Goal: Check status: Check status

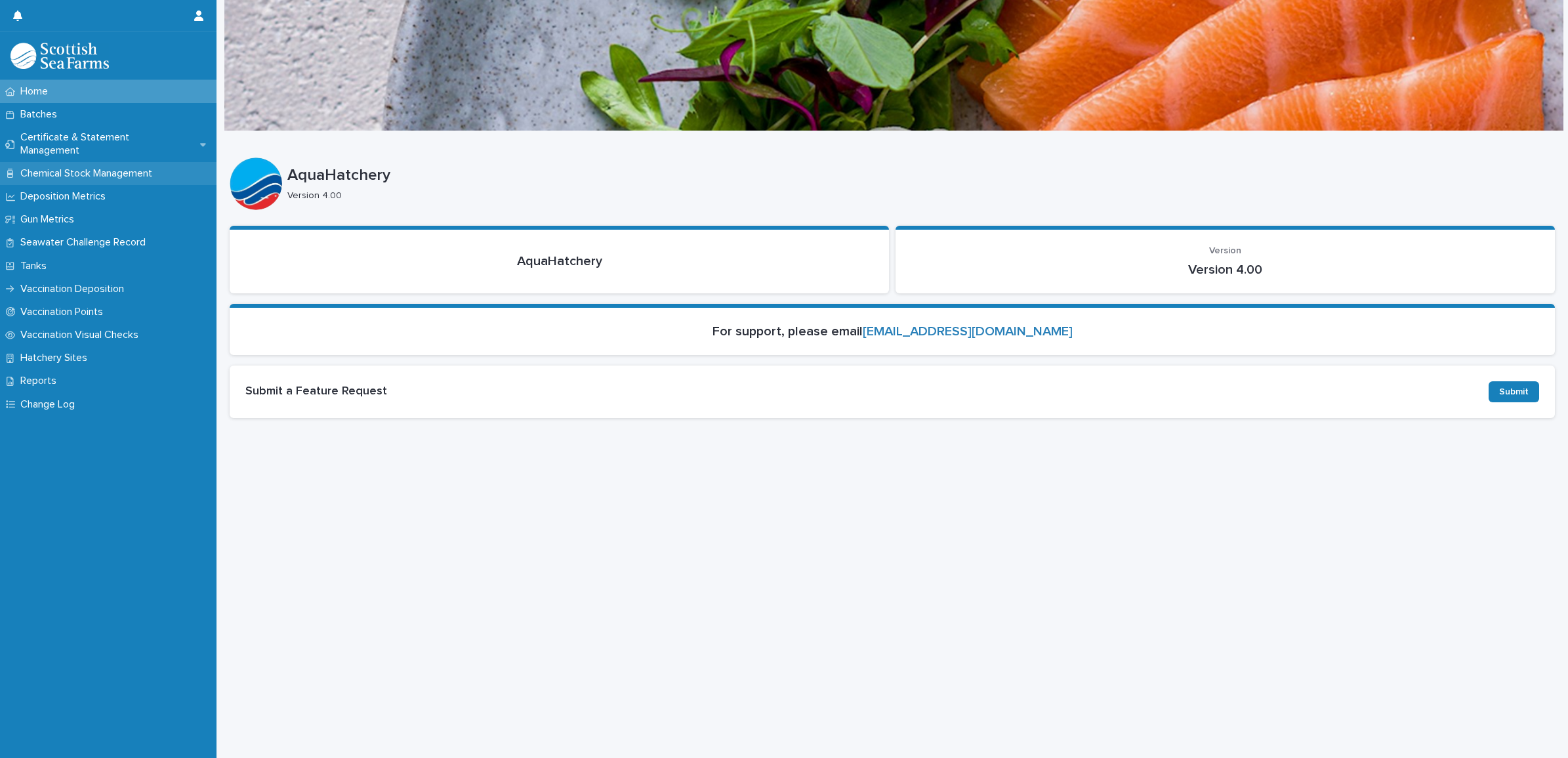
click at [91, 162] on div "Chemical Stock Management" at bounding box center [108, 174] width 216 height 23
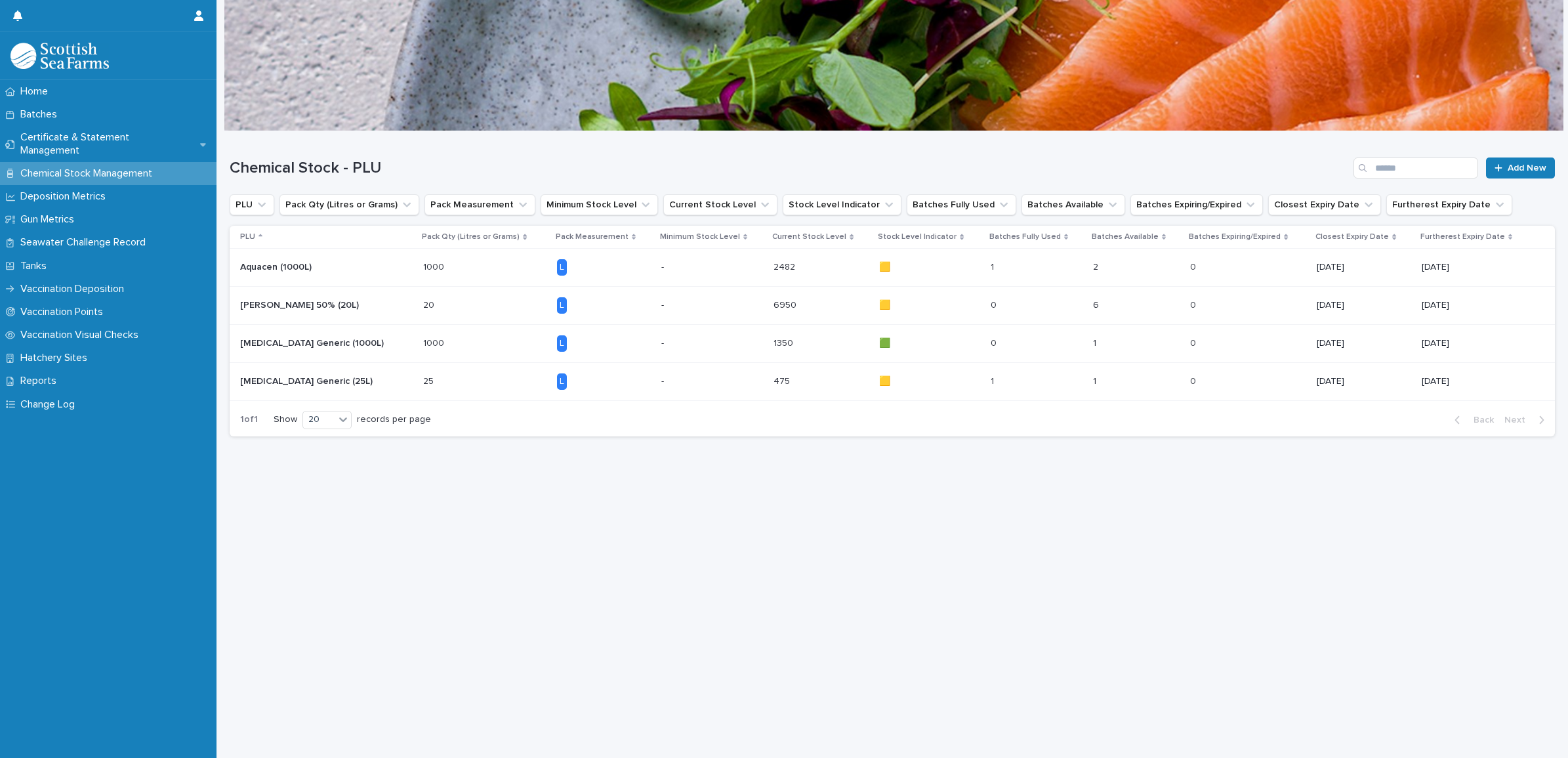
click at [778, 302] on p "6950" at bounding box center [786, 304] width 25 height 14
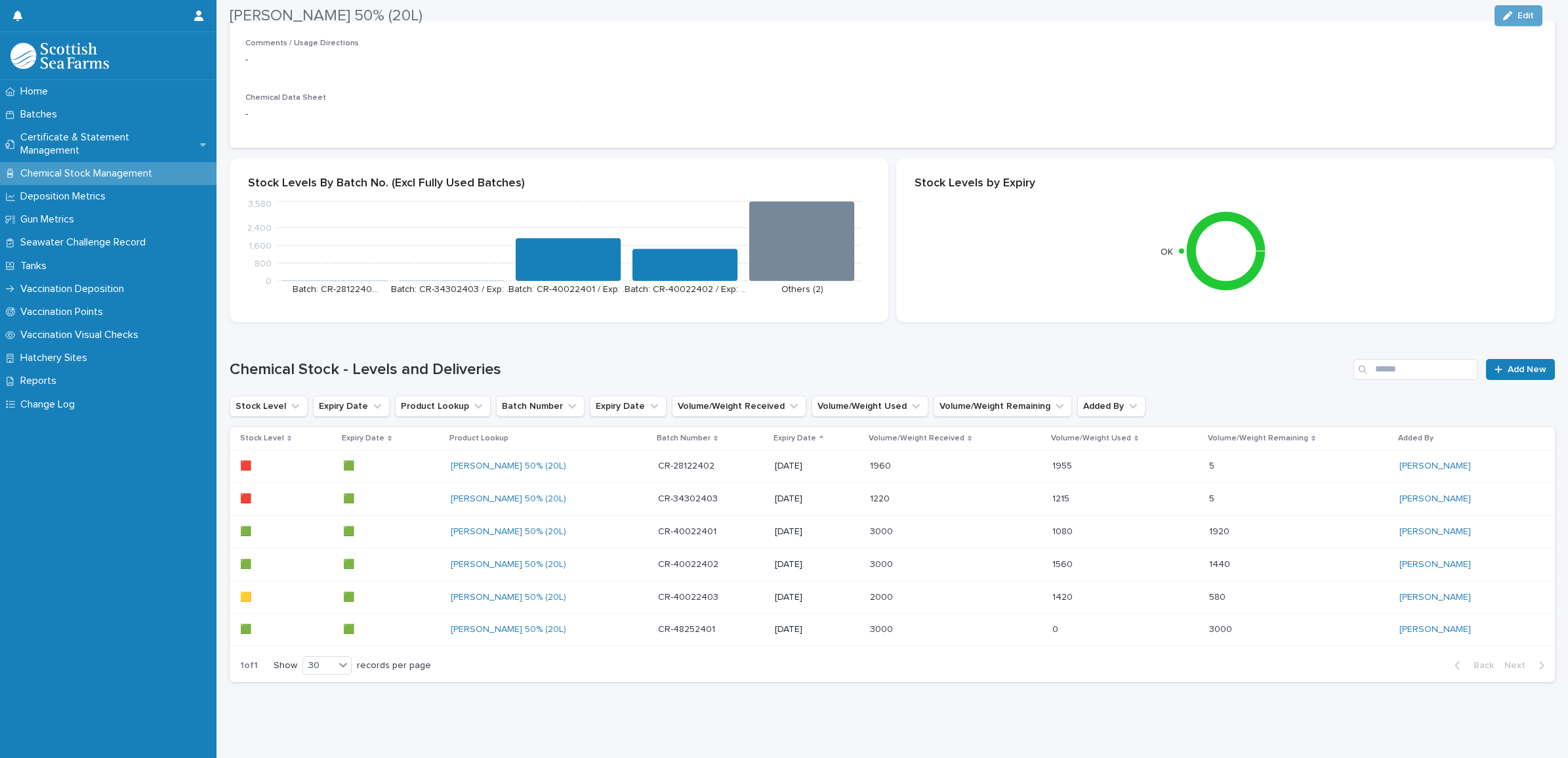
scroll to position [204, 0]
drag, startPoint x: 1083, startPoint y: 529, endPoint x: 1047, endPoint y: 510, distance: 40.7
click at [1052, 524] on p "1080" at bounding box center [1064, 531] width 23 height 14
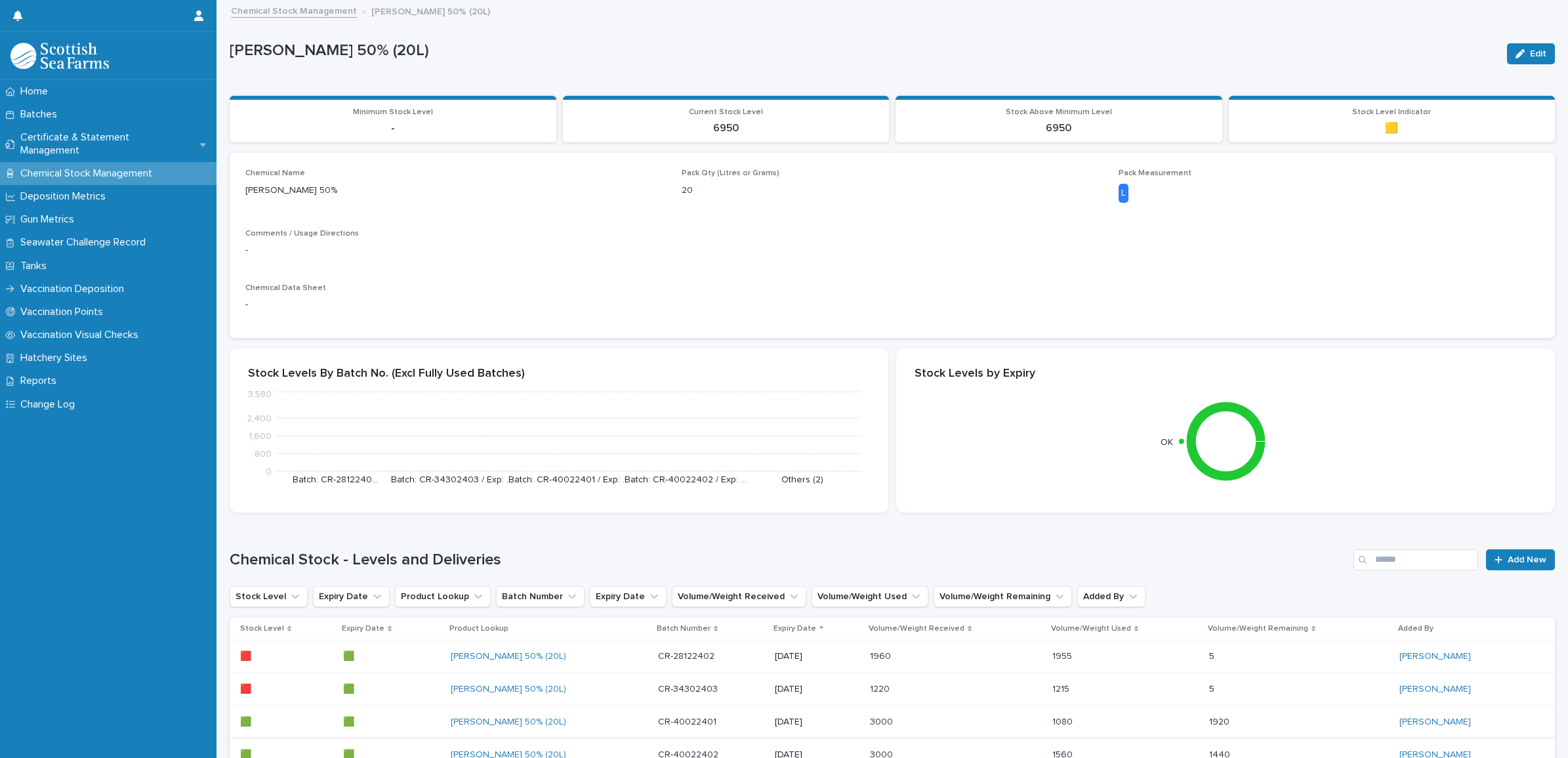
scroll to position [164, 0]
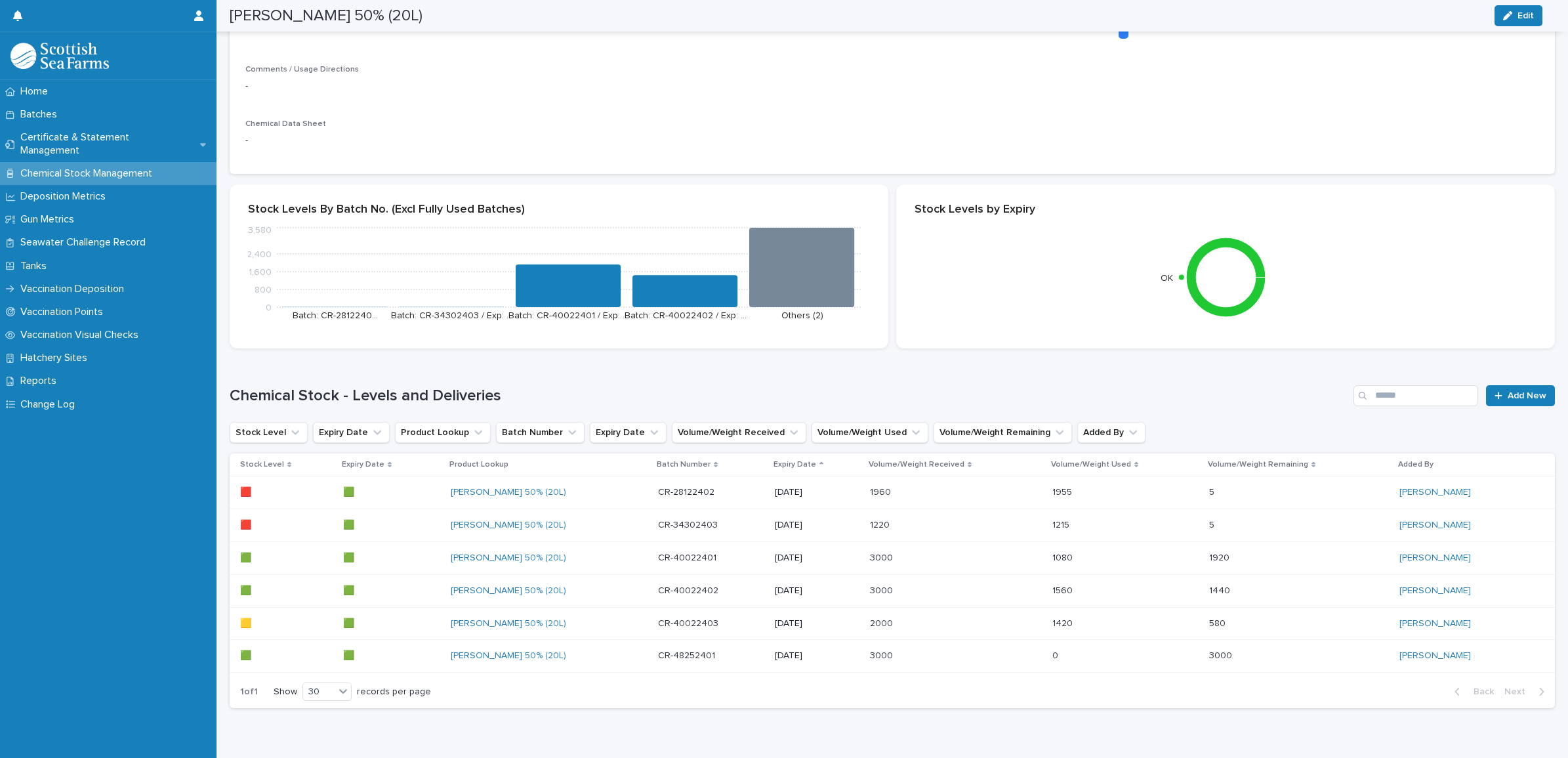
click at [1056, 599] on div "1560 1560" at bounding box center [1125, 591] width 146 height 21
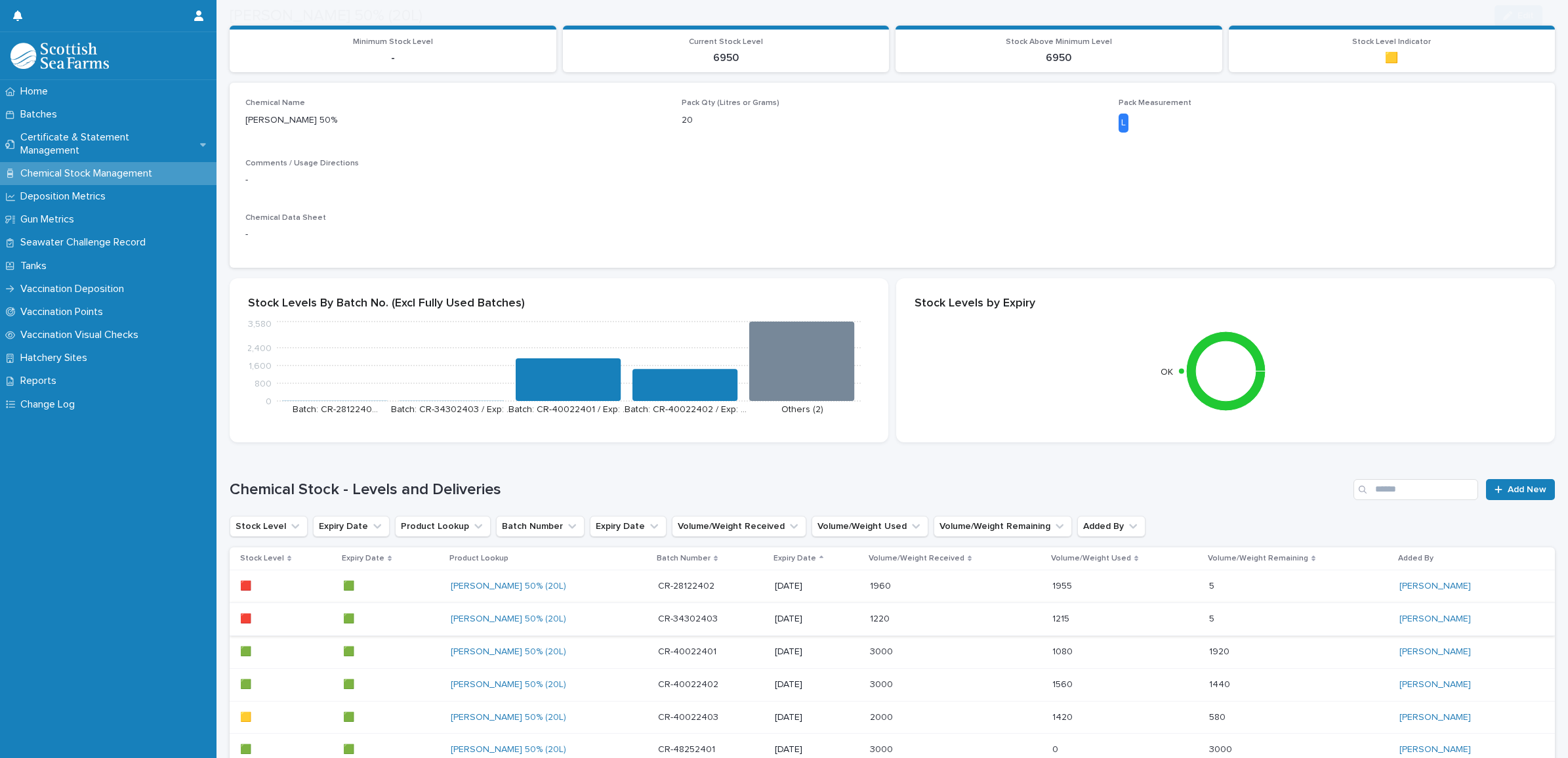
scroll to position [204, 0]
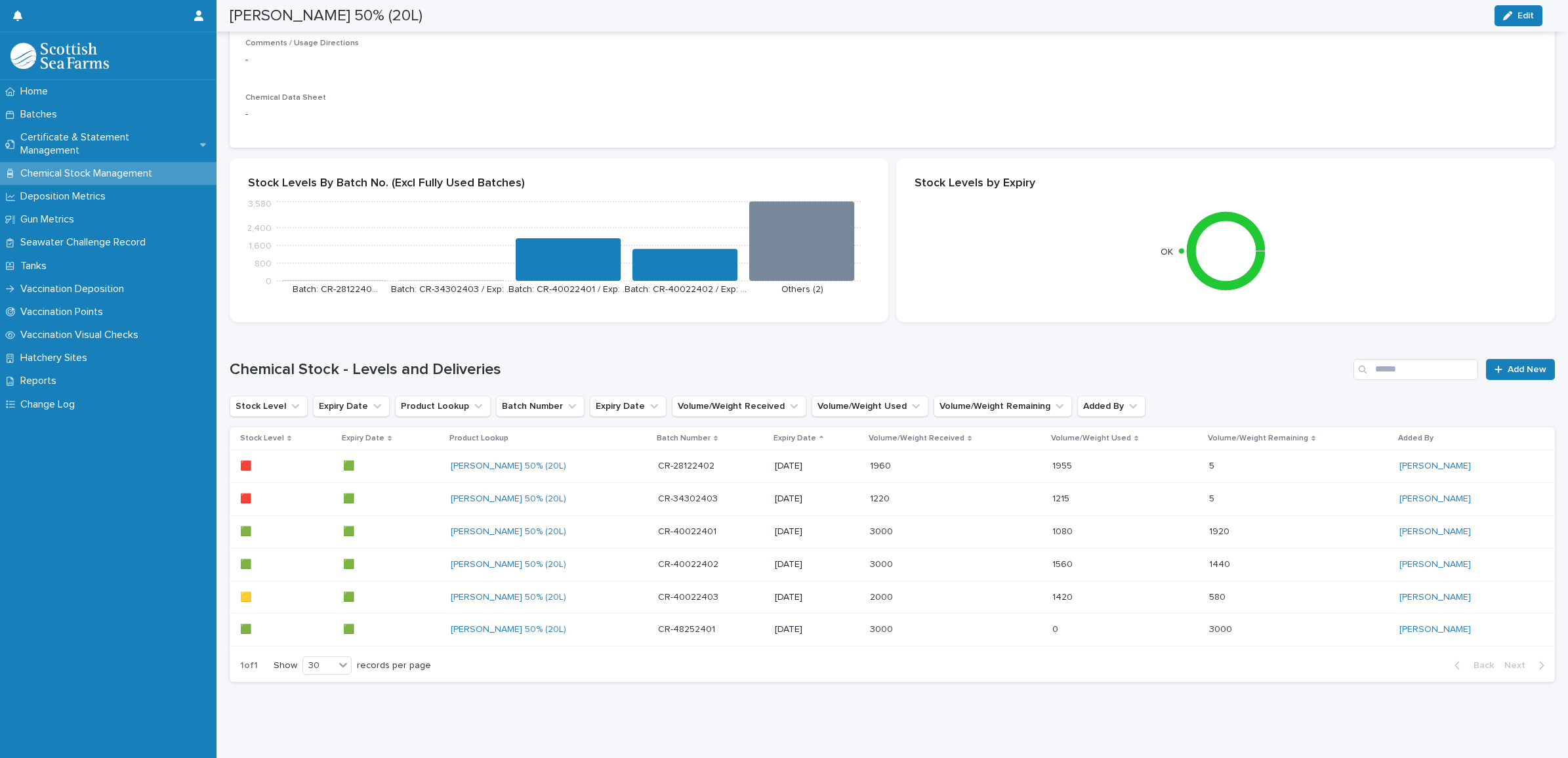
click at [1052, 589] on p "1420" at bounding box center [1064, 596] width 23 height 14
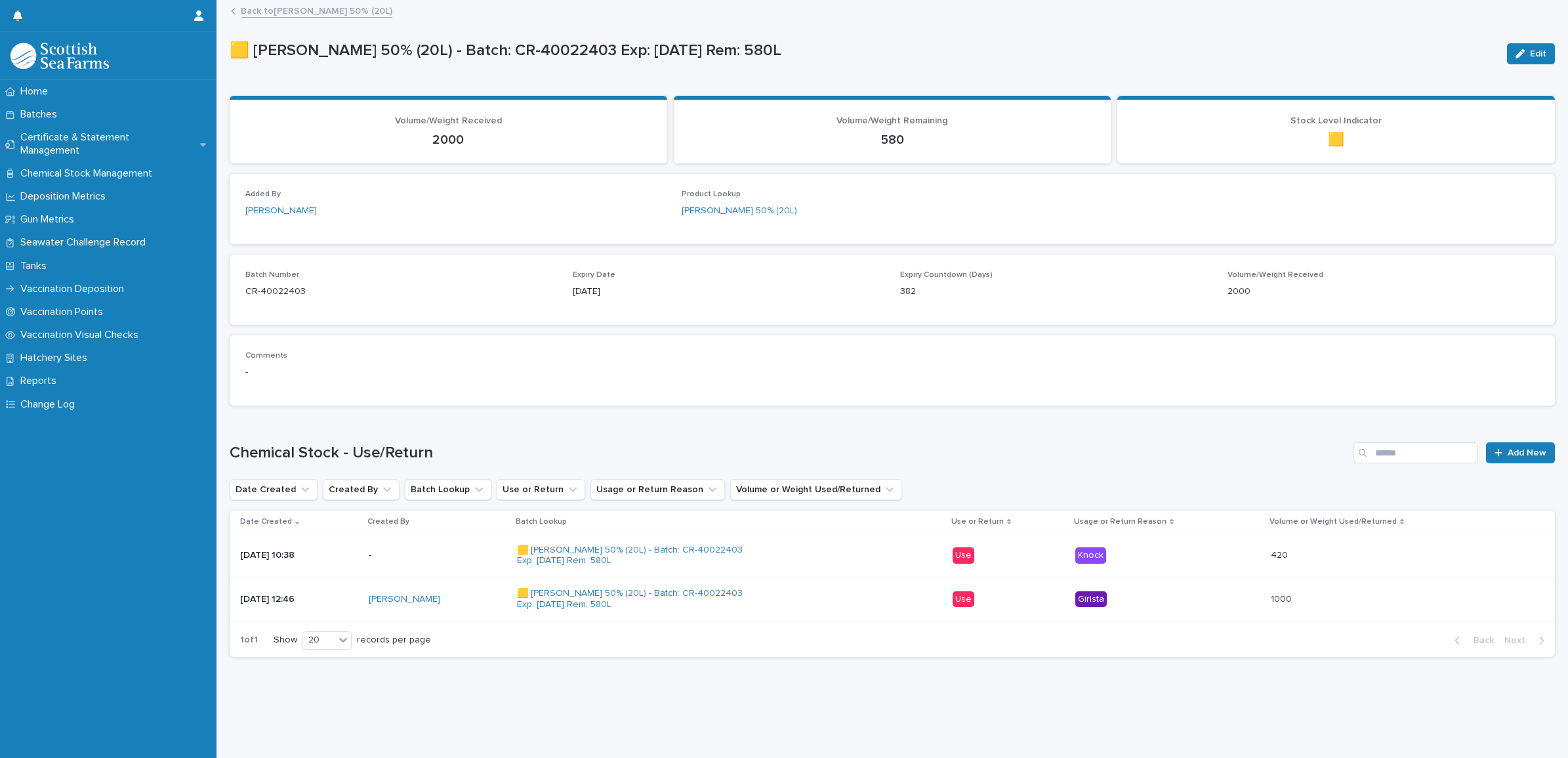
click at [412, 559] on p "-" at bounding box center [438, 555] width 138 height 11
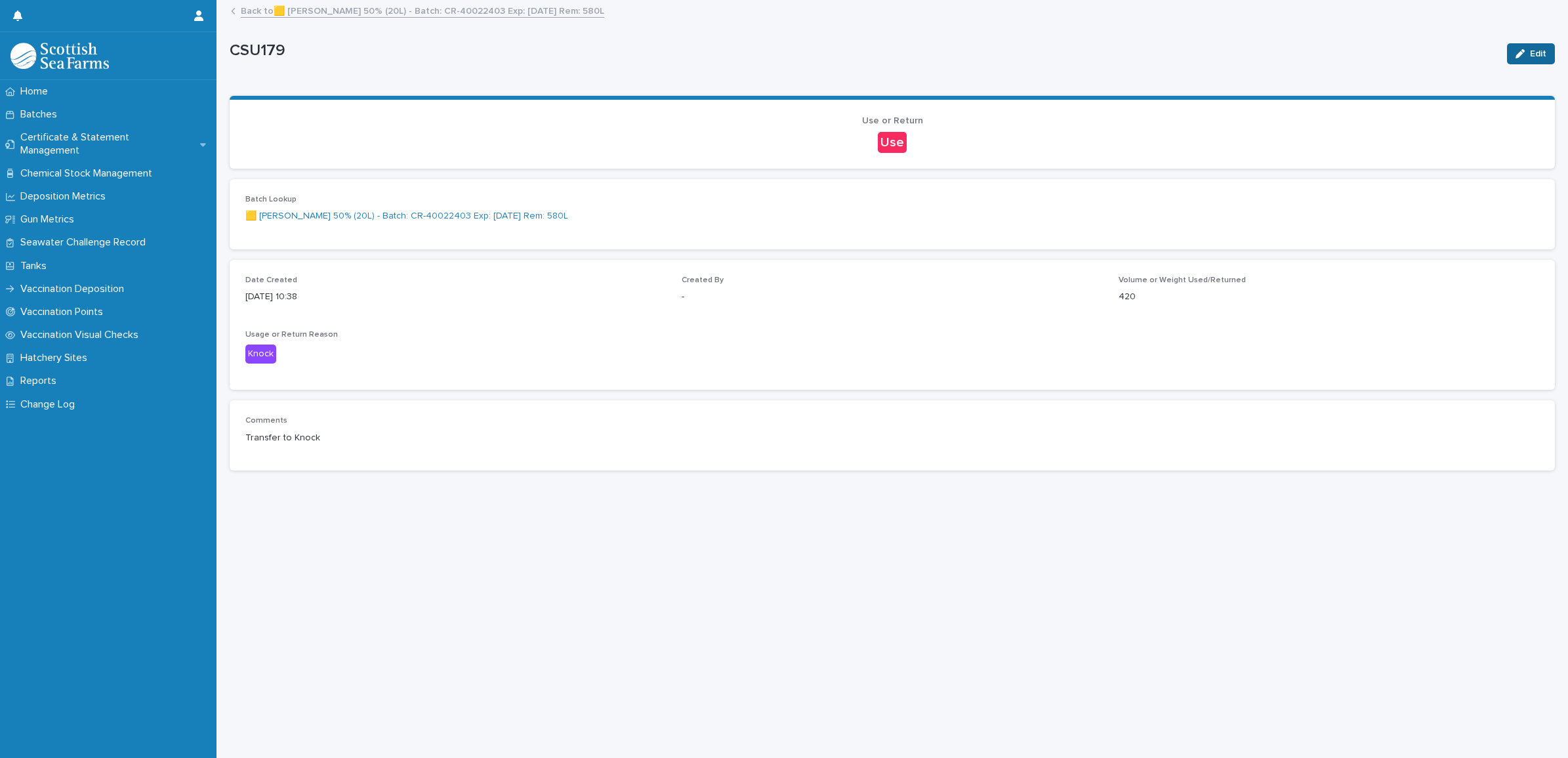
click at [1515, 49] on icon "button" at bounding box center [1519, 53] width 9 height 9
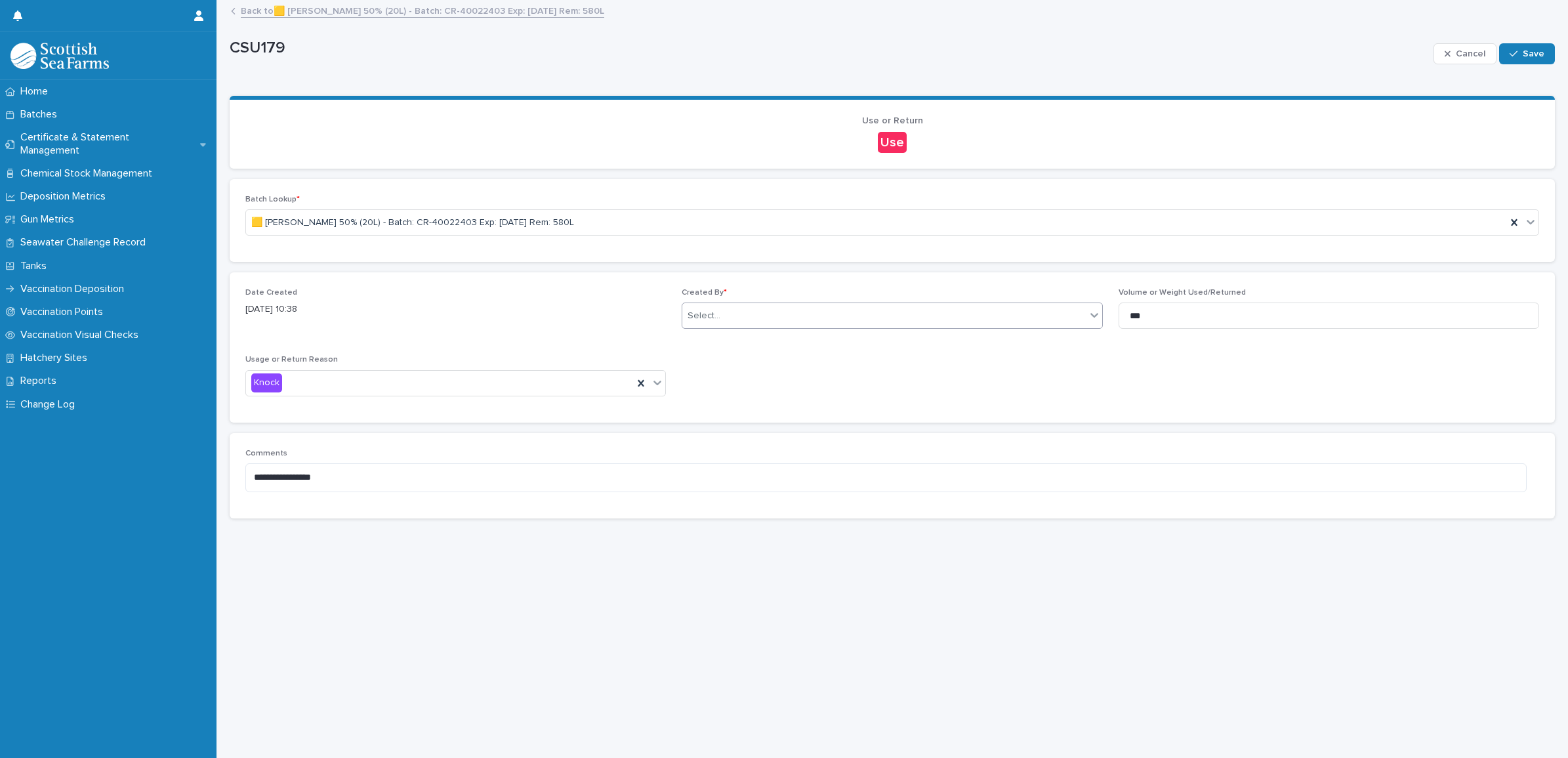
click at [752, 318] on div "Select..." at bounding box center [883, 316] width 403 height 21
type input "*"
click at [1468, 53] on span "Cancel" at bounding box center [1470, 53] width 29 height 9
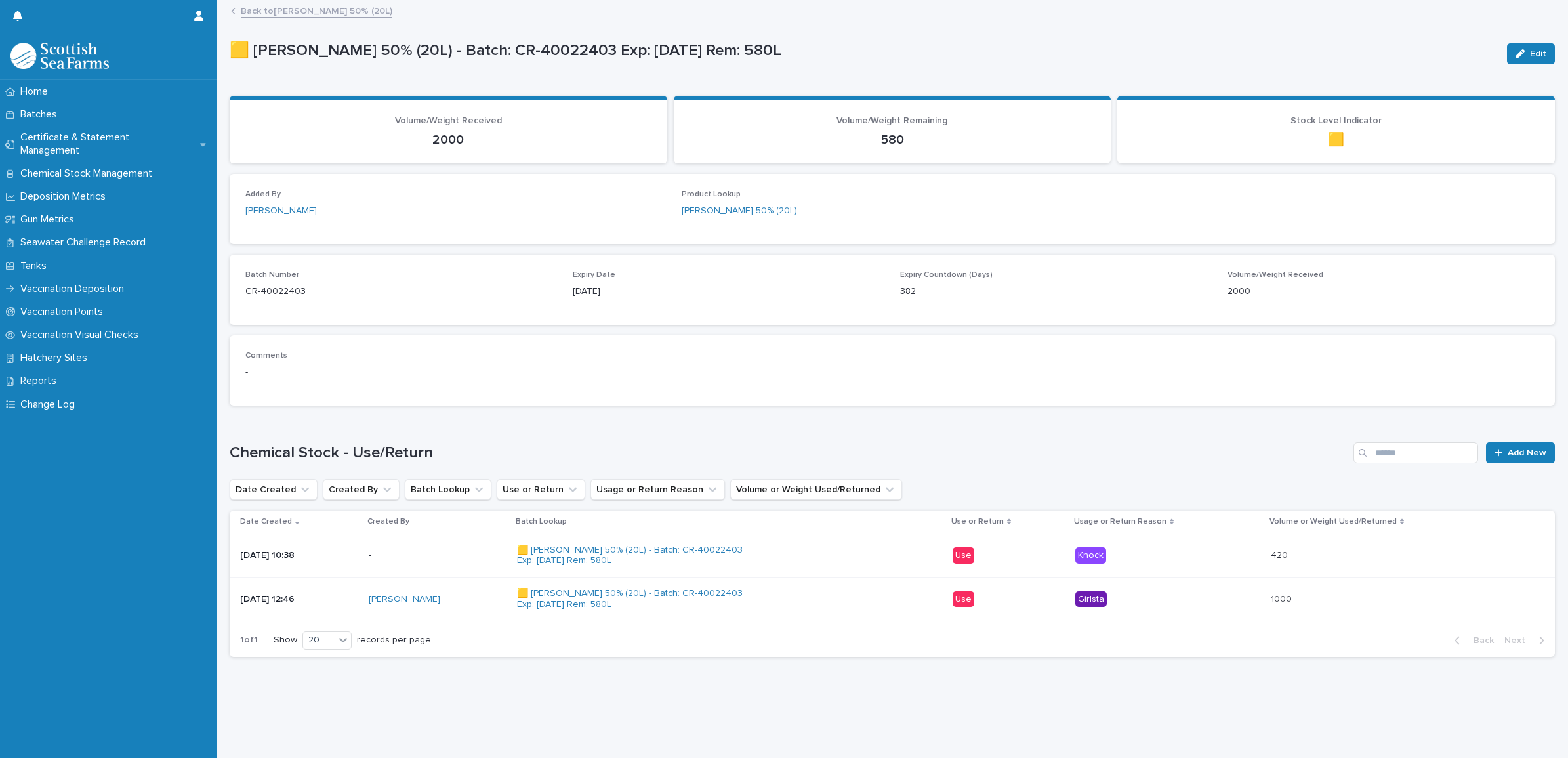
click at [309, 12] on link "Back to [PERSON_NAME] 50% (20L)" at bounding box center [316, 10] width 151 height 15
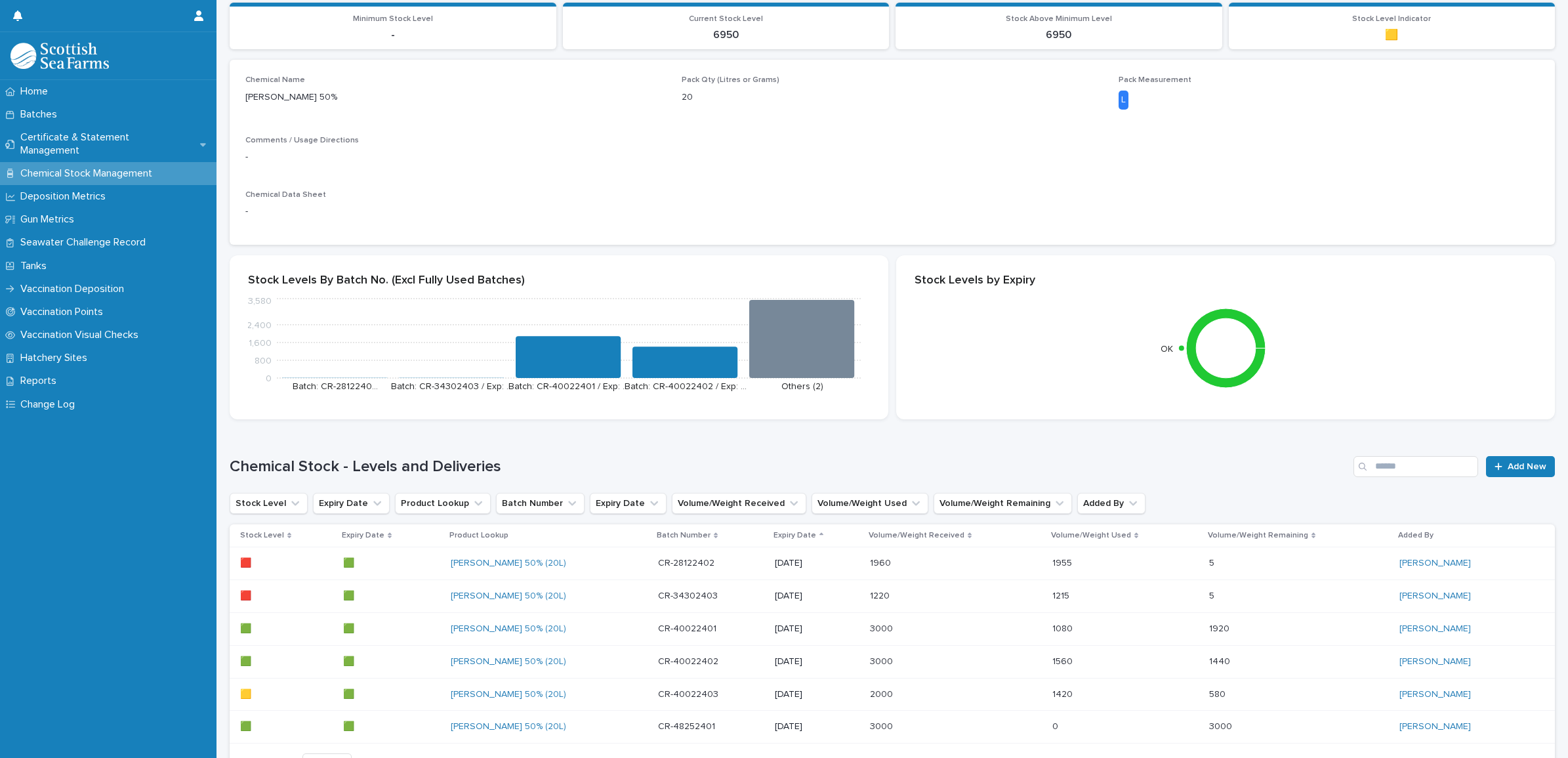
scroll to position [204, 0]
